Goal: Submit feedback/report problem: Submit feedback/report problem

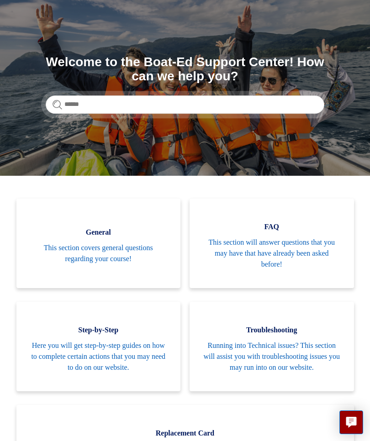
scroll to position [68, 0]
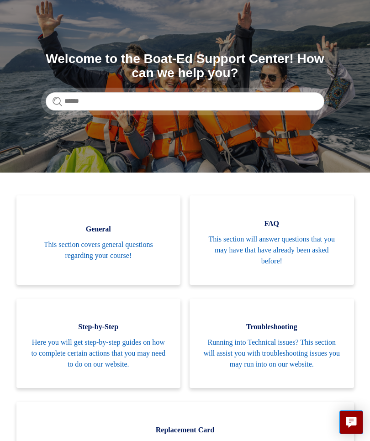
click at [148, 359] on span "Here you will get step-by-step guides on how to complete certain actions that y…" at bounding box center [98, 353] width 137 height 33
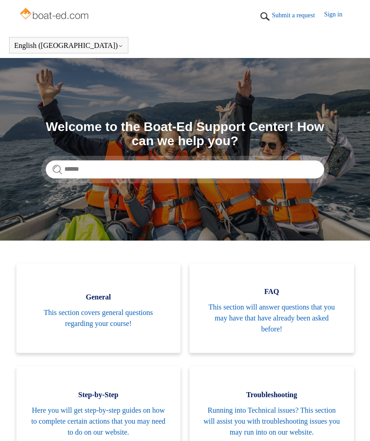
scroll to position [100, 0]
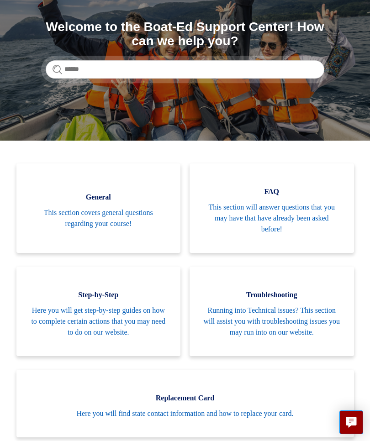
click at [283, 320] on span "Running into Technical issues? This section will assist you with troubleshootin…" at bounding box center [271, 321] width 137 height 33
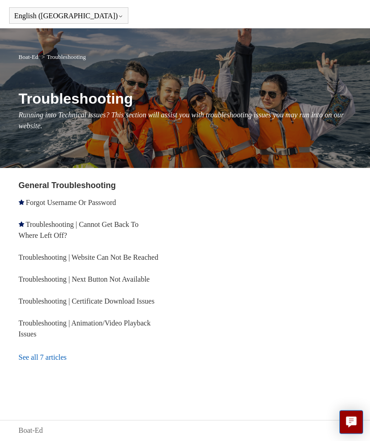
scroll to position [31, 0]
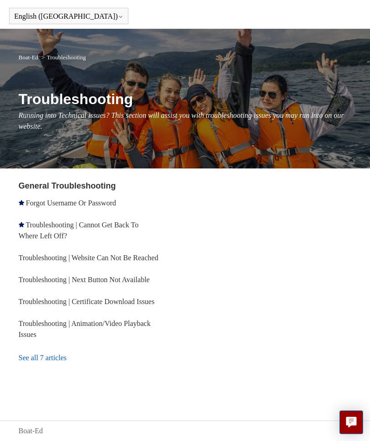
click at [66, 338] on link "Troubleshooting | Animation/Video Playback Issues" at bounding box center [85, 328] width 132 height 19
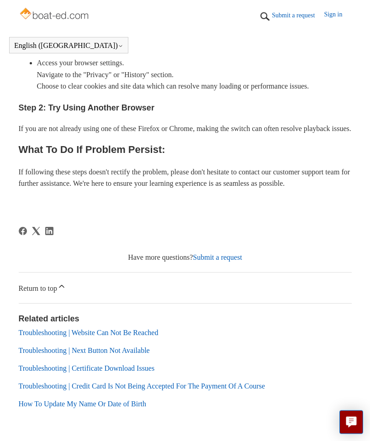
scroll to position [405, 0]
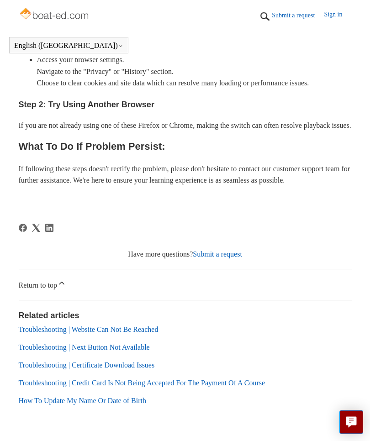
click at [229, 258] on link "Submit a request" at bounding box center [217, 255] width 49 height 8
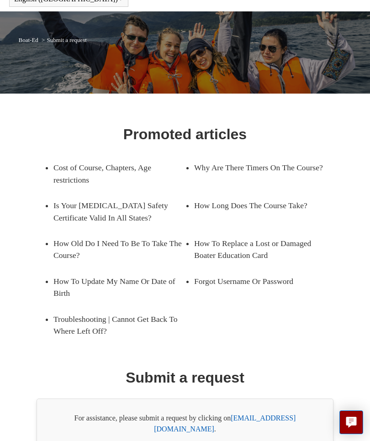
scroll to position [46, 0]
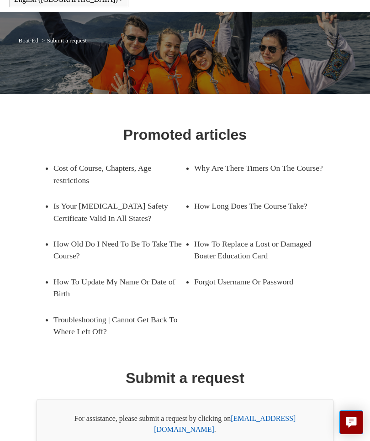
click at [229, 379] on h1 "Submit a request" at bounding box center [185, 378] width 119 height 22
click at [264, 418] on link "support@boat-ed.com" at bounding box center [224, 423] width 141 height 19
